Goal: Download file/media

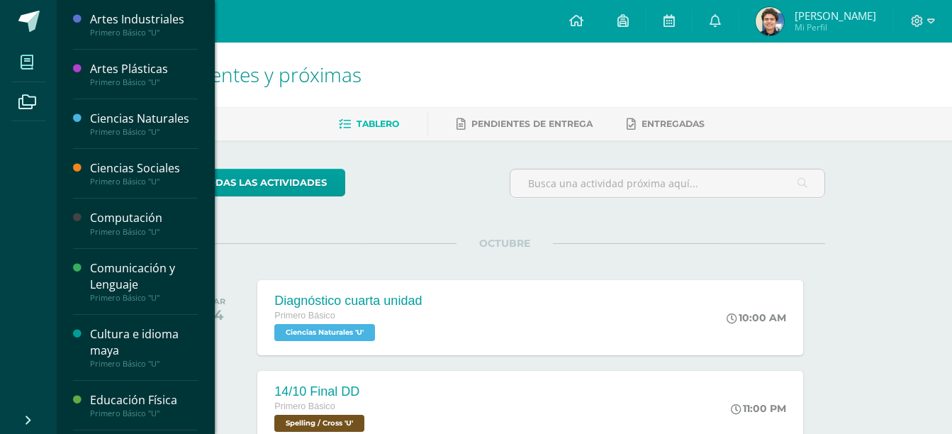
click at [35, 53] on span at bounding box center [27, 62] width 32 height 32
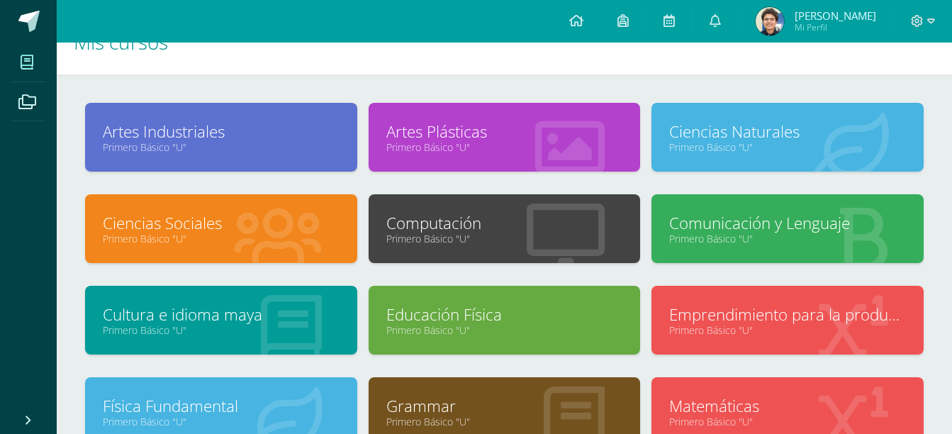
scroll to position [32, 0]
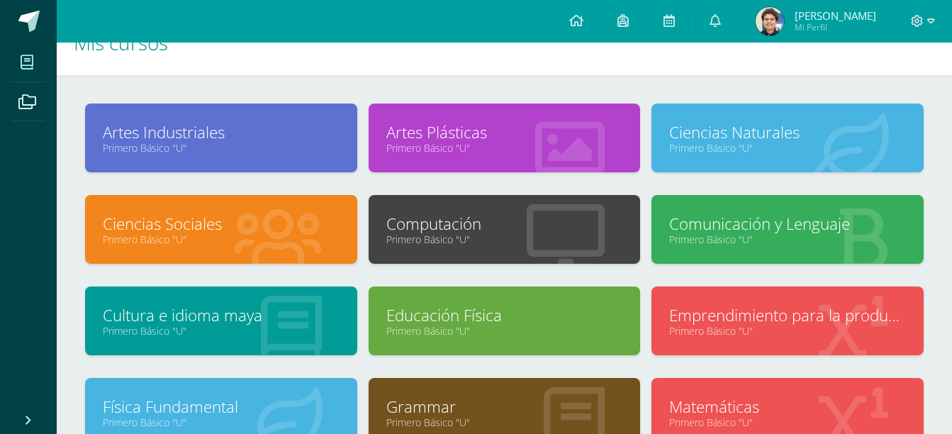
click at [721, 179] on div "Ciencias Naturales Primero Básico "U"" at bounding box center [788, 149] width 284 height 91
click at [728, 169] on div "Ciencias Naturales Primero Básico "U"" at bounding box center [788, 138] width 272 height 69
click at [781, 141] on link "Ciencias Naturales" at bounding box center [787, 132] width 237 height 22
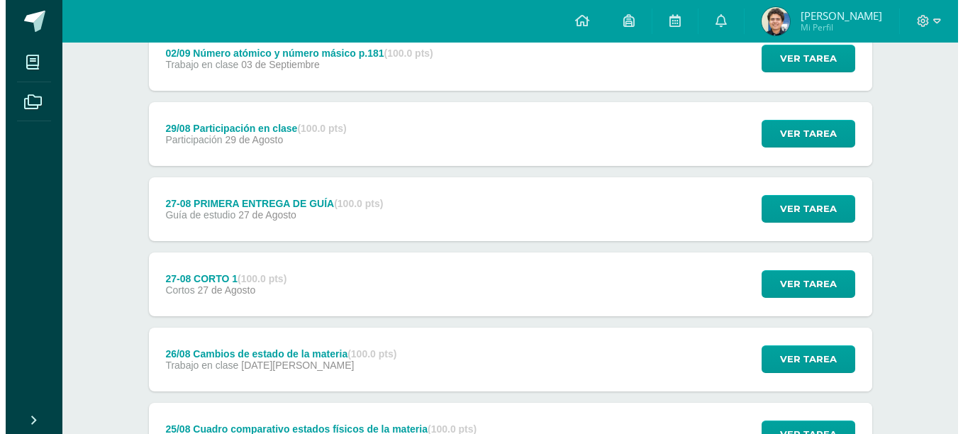
scroll to position [1112, 0]
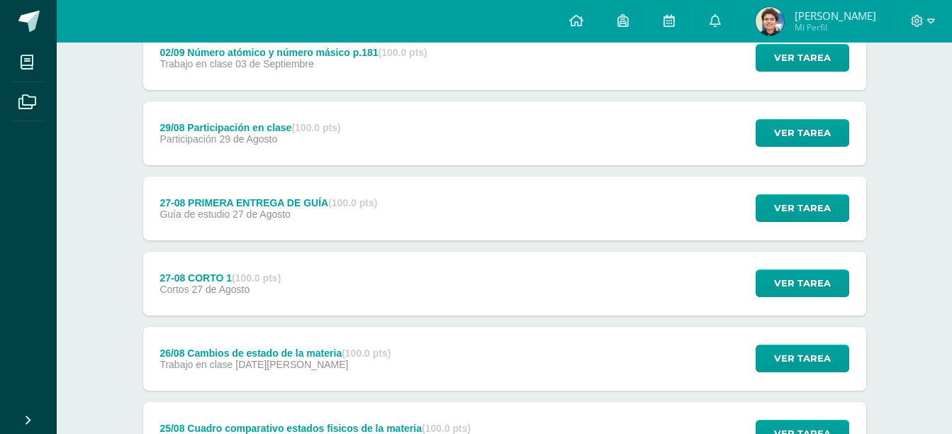
click at [317, 211] on div "Guía de estudio 27 de Agosto" at bounding box center [269, 213] width 218 height 11
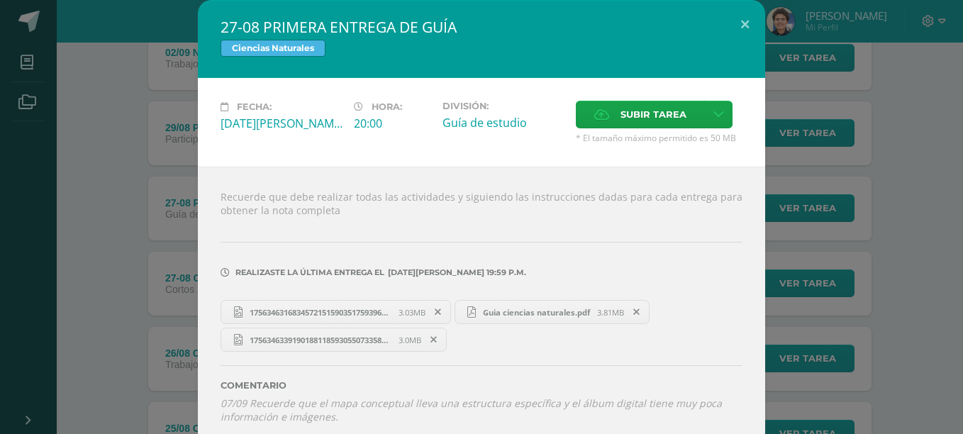
click at [524, 313] on span "Guia ciencias naturales.pdf" at bounding box center [536, 312] width 121 height 11
